Goal: Obtain resource: Download file/media

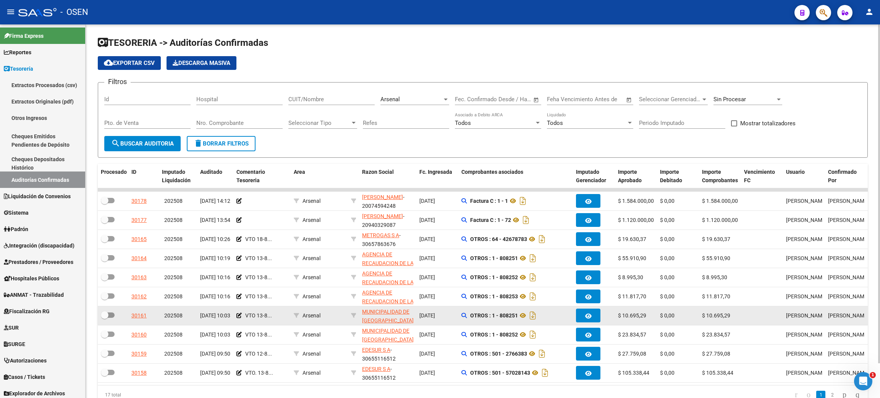
click at [460, 326] on datatable-scroller "30178 202508 [DATE] 14:12 Arsenal [PERSON_NAME] - 20074594248 [DATE] Factura C …" at bounding box center [483, 285] width 770 height 194
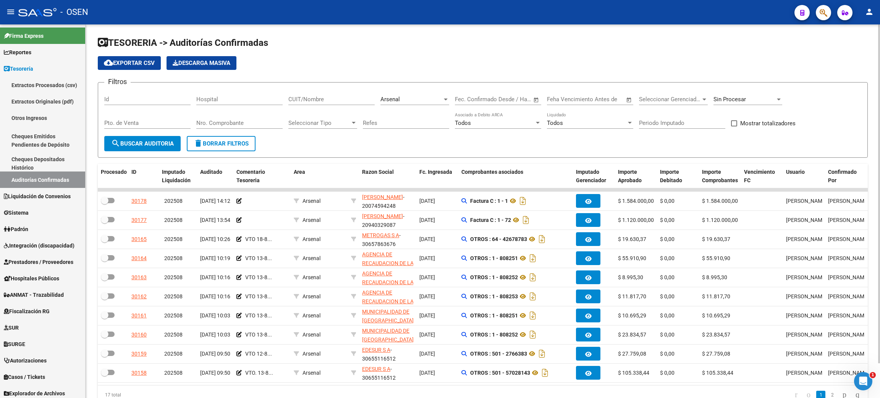
click at [395, 50] on app-list-header "TESORERIA -> Auditorías Confirmadas cloud_download Exportar CSV Descarga Masiva…" at bounding box center [483, 97] width 770 height 121
click at [217, 145] on span "delete Borrar Filtros" at bounding box center [221, 143] width 55 height 7
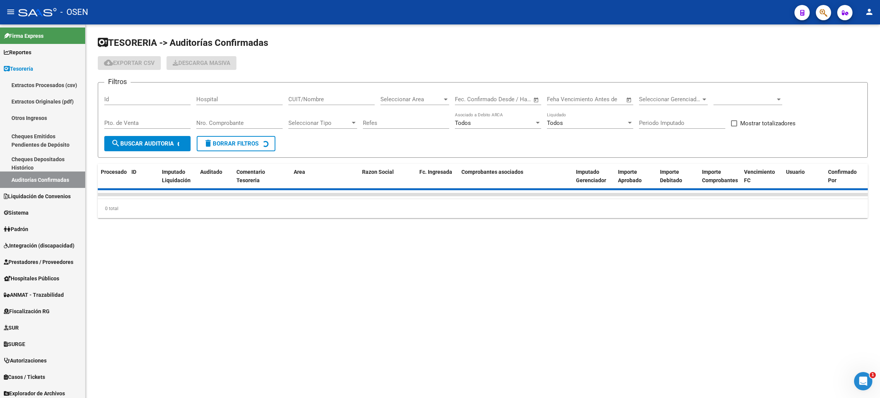
click at [732, 105] on div at bounding box center [747, 101] width 69 height 24
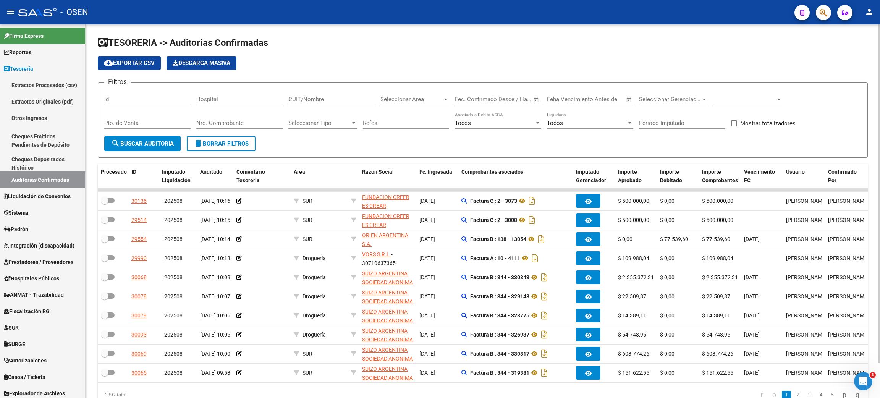
click at [731, 100] on span at bounding box center [744, 99] width 62 height 7
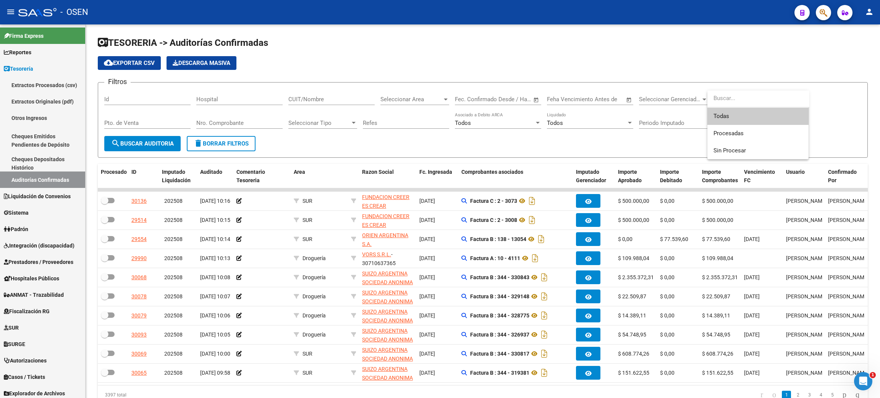
click at [730, 116] on span "Todas" at bounding box center [757, 116] width 89 height 17
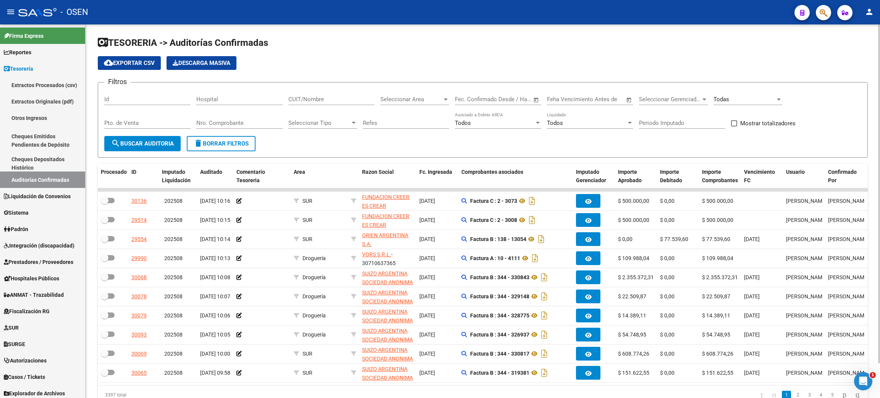
click at [230, 118] on div "Nro. Comprobante" at bounding box center [239, 120] width 86 height 16
type input "104573"
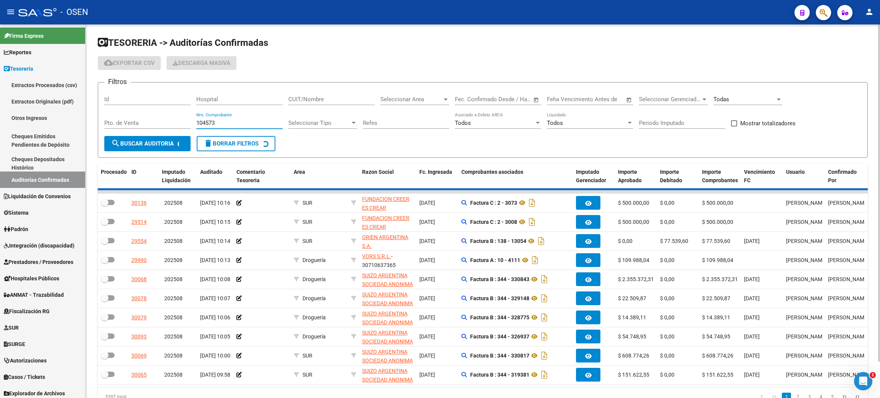
checkbox input "true"
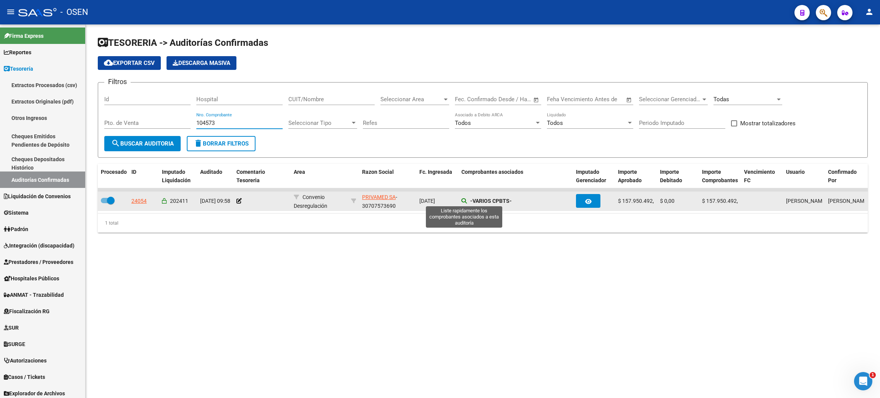
type input "104573"
click at [463, 199] on icon at bounding box center [463, 200] width 5 height 5
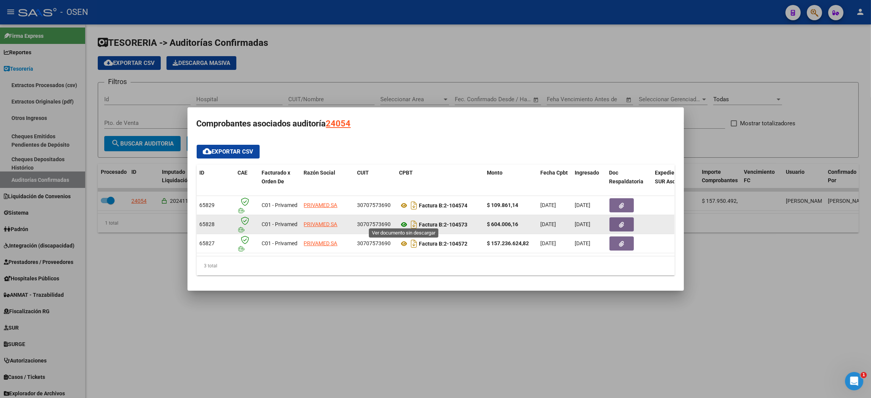
click at [404, 221] on icon at bounding box center [405, 224] width 10 height 9
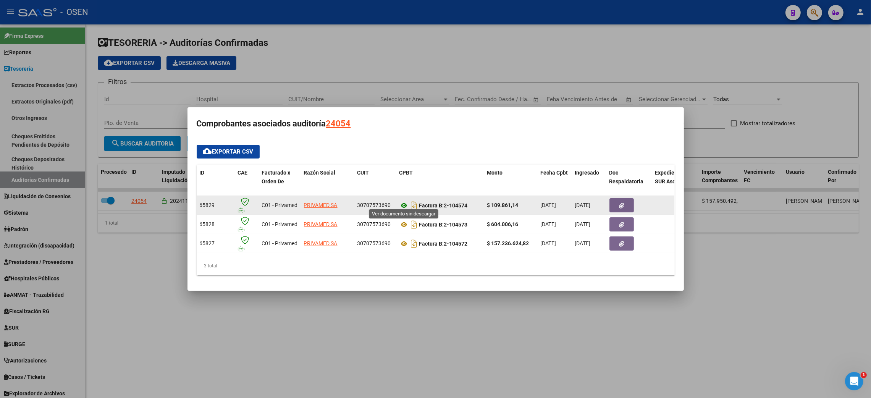
click at [401, 201] on icon at bounding box center [405, 205] width 10 height 9
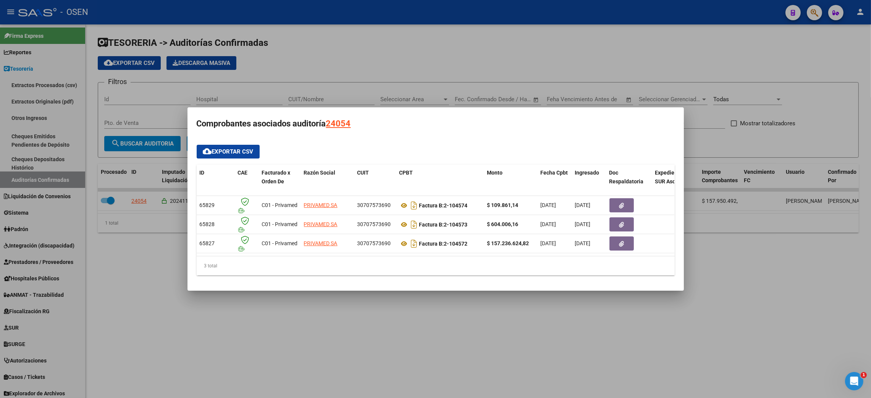
click at [568, 311] on div at bounding box center [435, 199] width 871 height 398
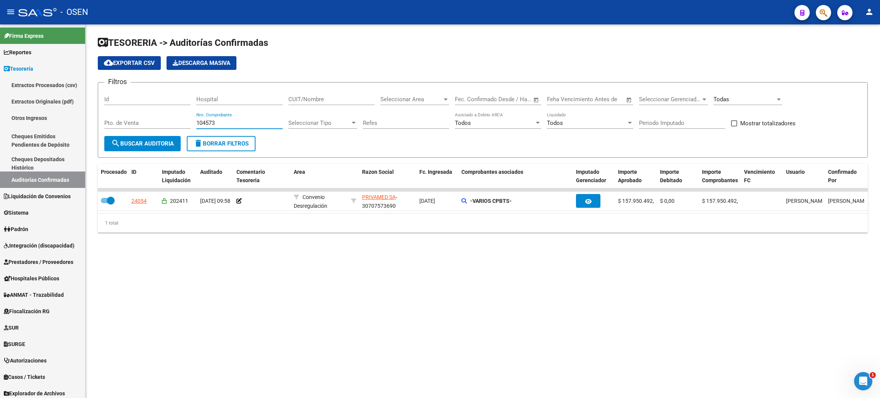
drag, startPoint x: 223, startPoint y: 123, endPoint x: 163, endPoint y: 117, distance: 59.9
click at [163, 117] on div "Filtros Id Hospital CUIT/Nombre Seleccionar Area Seleccionar Area Start date – …" at bounding box center [482, 112] width 757 height 47
click at [309, 98] on input "CUIT/Nombre" at bounding box center [331, 99] width 86 height 7
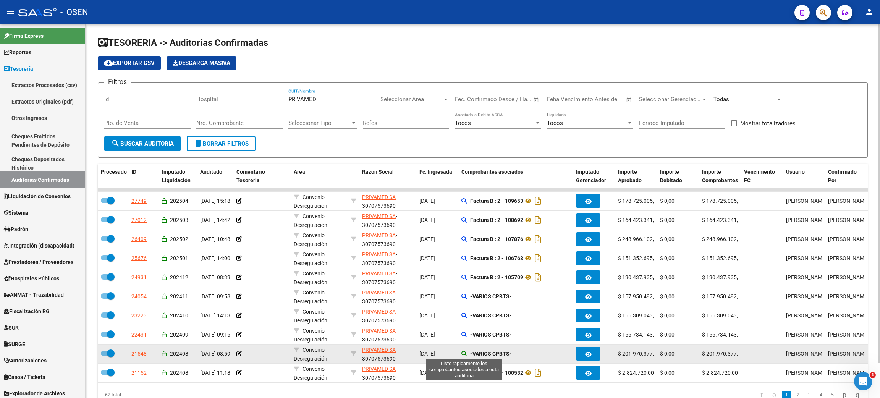
type input "PRIVAMED"
click at [463, 353] on icon at bounding box center [463, 353] width 5 height 5
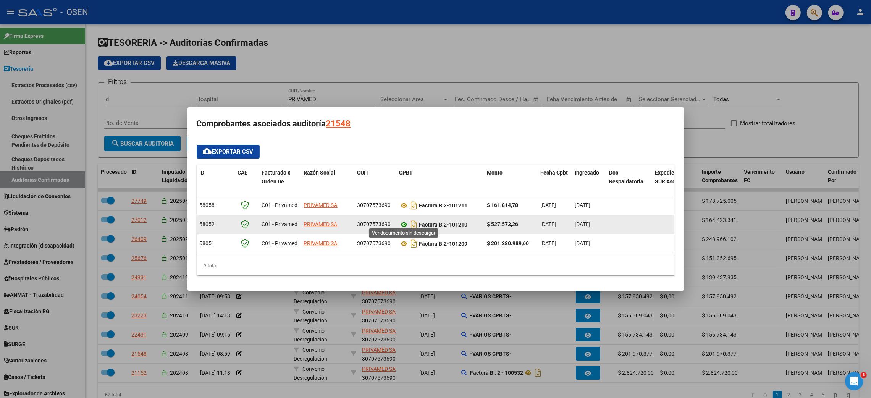
click at [403, 221] on icon at bounding box center [405, 224] width 10 height 9
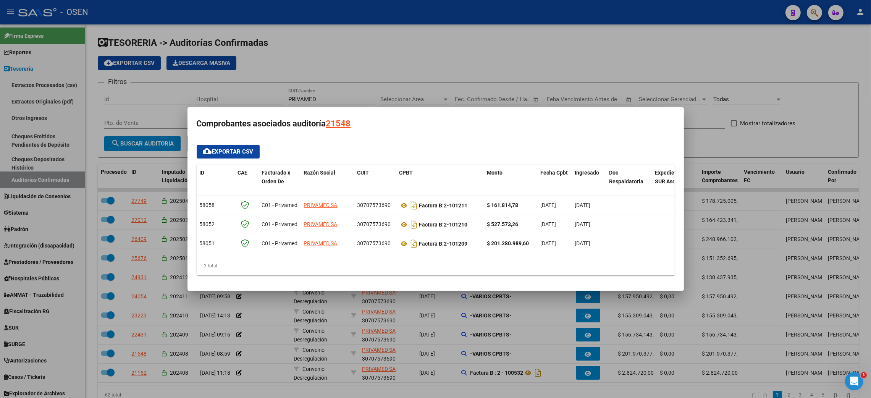
click at [546, 389] on div at bounding box center [435, 199] width 871 height 398
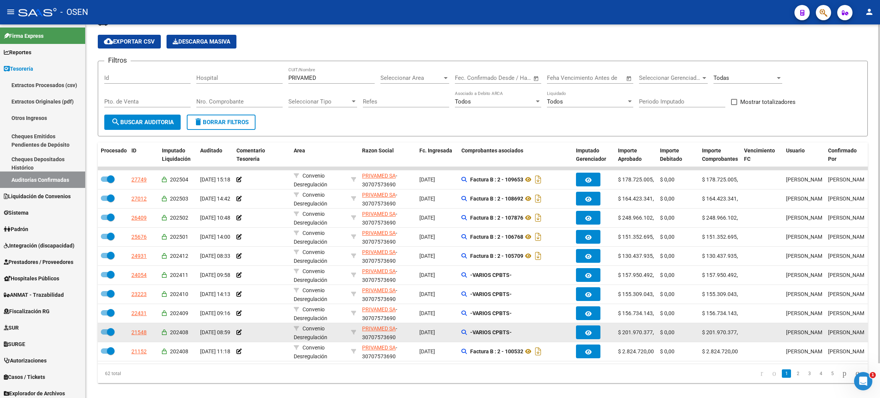
scroll to position [38, 0]
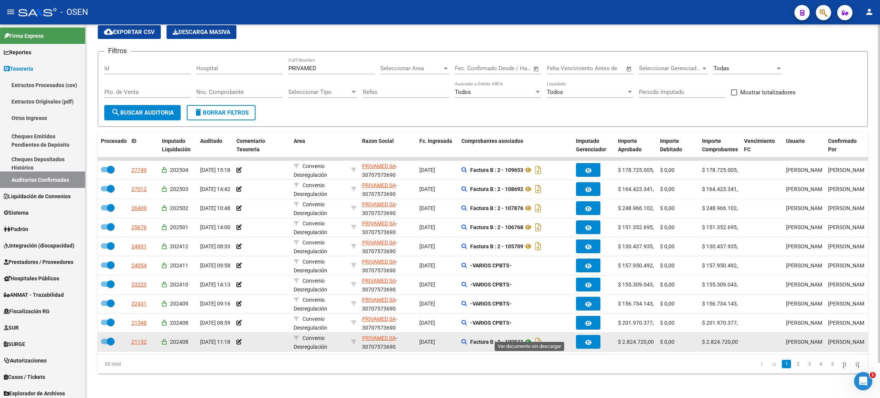
click at [529, 337] on icon at bounding box center [528, 341] width 10 height 9
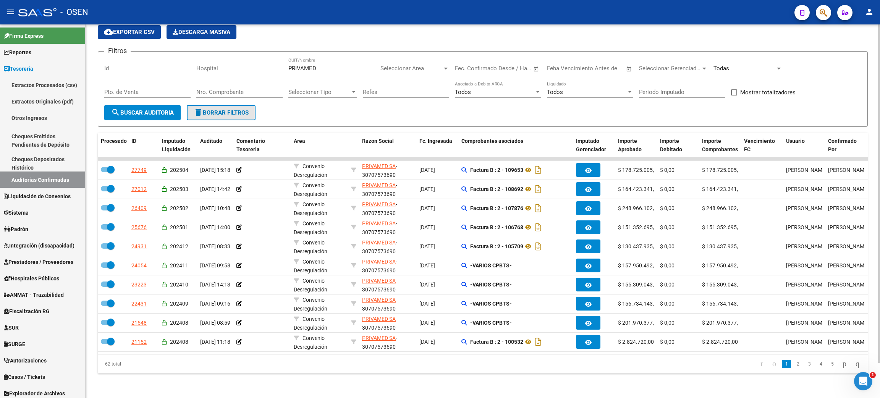
click at [208, 105] on button "delete Borrar Filtros" at bounding box center [221, 112] width 69 height 15
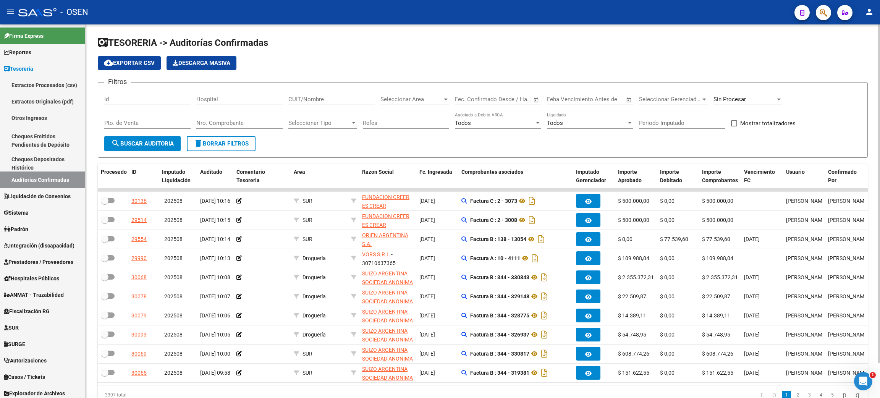
click at [304, 96] on input "CUIT/Nombre" at bounding box center [331, 99] width 86 height 7
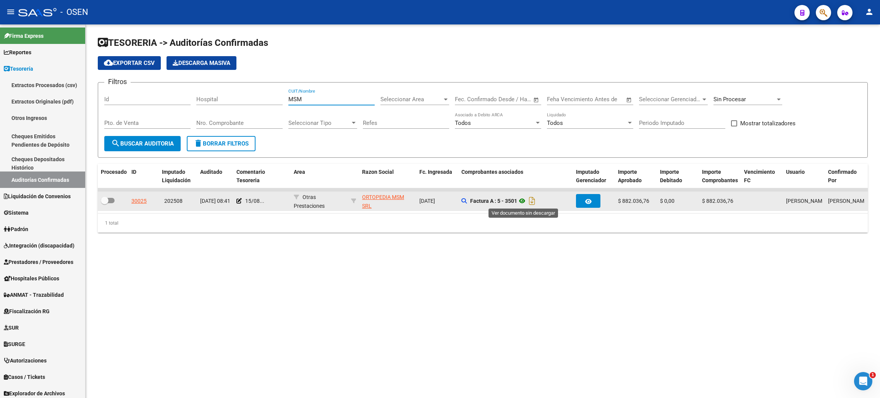
type input "MSM"
click at [523, 199] on icon at bounding box center [522, 200] width 10 height 9
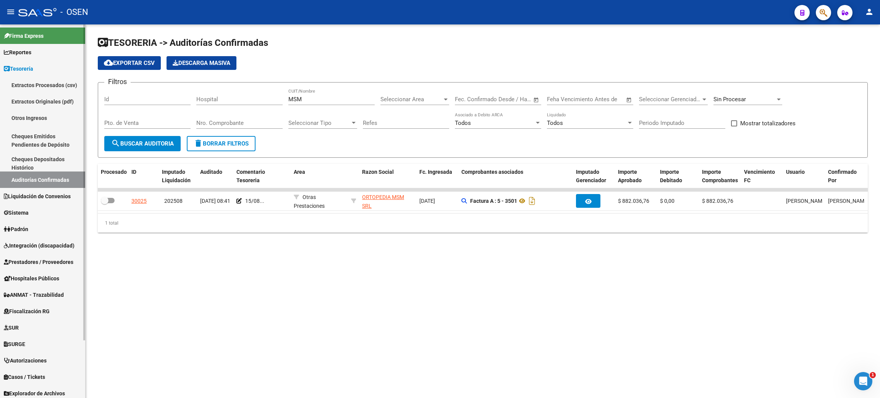
click at [44, 96] on link "Extractos Originales (pdf)" at bounding box center [42, 101] width 85 height 16
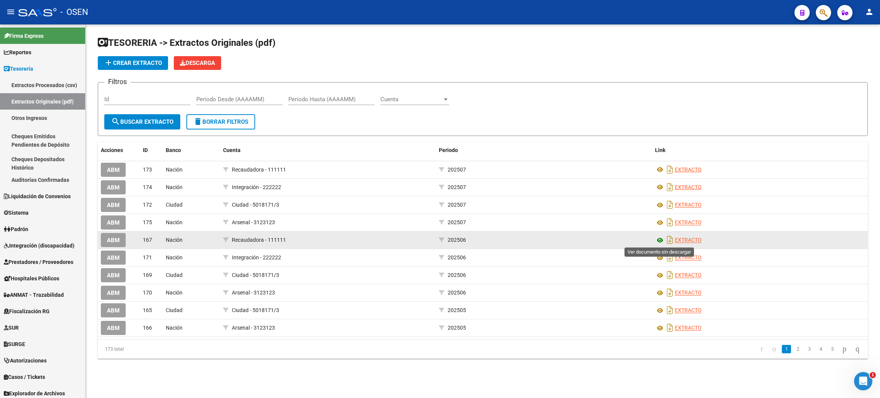
click at [659, 242] on icon at bounding box center [660, 240] width 10 height 9
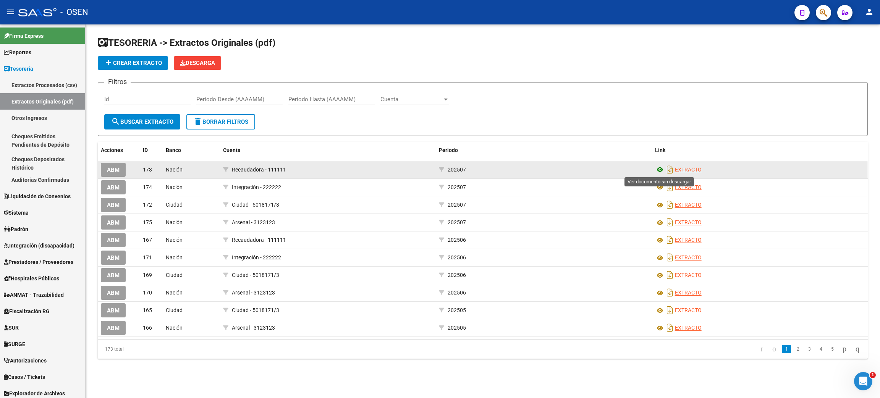
click at [657, 169] on icon at bounding box center [660, 169] width 10 height 9
